Goal: Find specific page/section: Find specific page/section

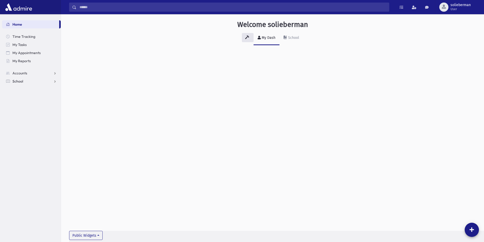
click at [14, 78] on link "School" at bounding box center [31, 81] width 59 height 8
click at [26, 91] on span "Students" at bounding box center [22, 89] width 14 height 5
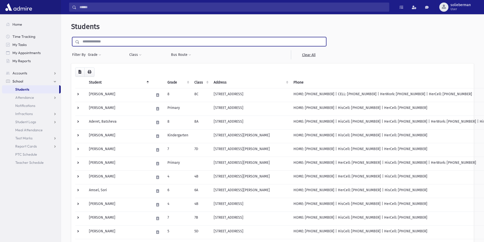
click at [235, 39] on input "text" at bounding box center [203, 41] width 246 height 9
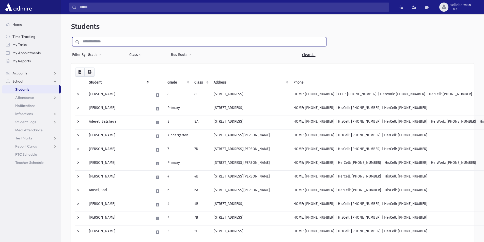
click at [235, 39] on input "text" at bounding box center [203, 41] width 246 height 9
